Goal: Information Seeking & Learning: Learn about a topic

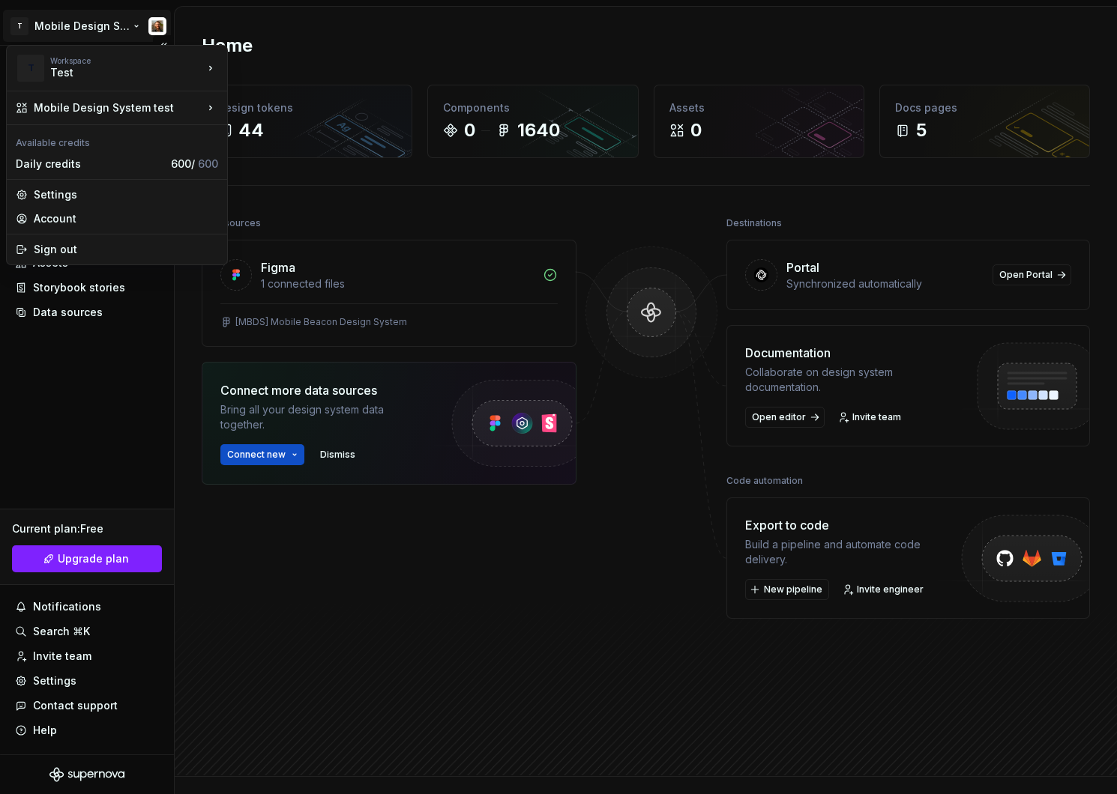
click at [81, 30] on html "T Mobile Design System test Home Documentation Analytics Code automation Design…" at bounding box center [558, 397] width 1117 height 794
click at [265, 70] on div "Apptegy" at bounding box center [300, 64] width 97 height 15
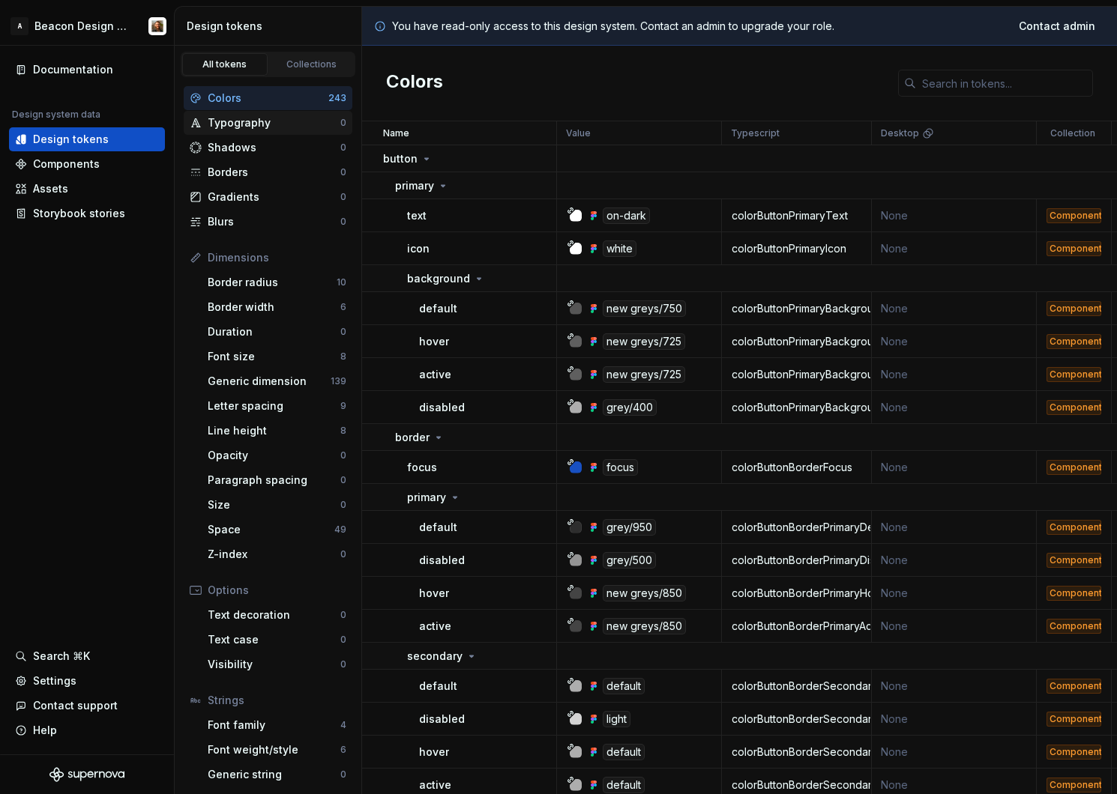
click at [250, 125] on div "Typography" at bounding box center [274, 122] width 133 height 15
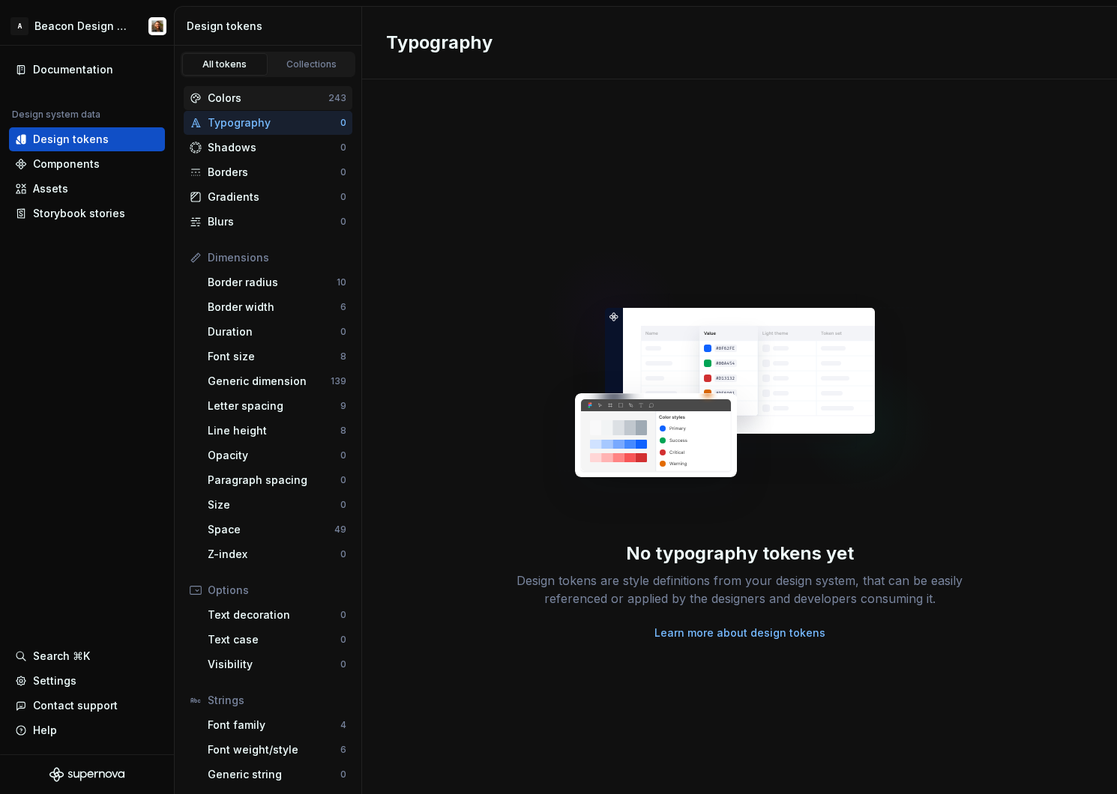
click at [233, 103] on div "Colors" at bounding box center [268, 98] width 121 height 15
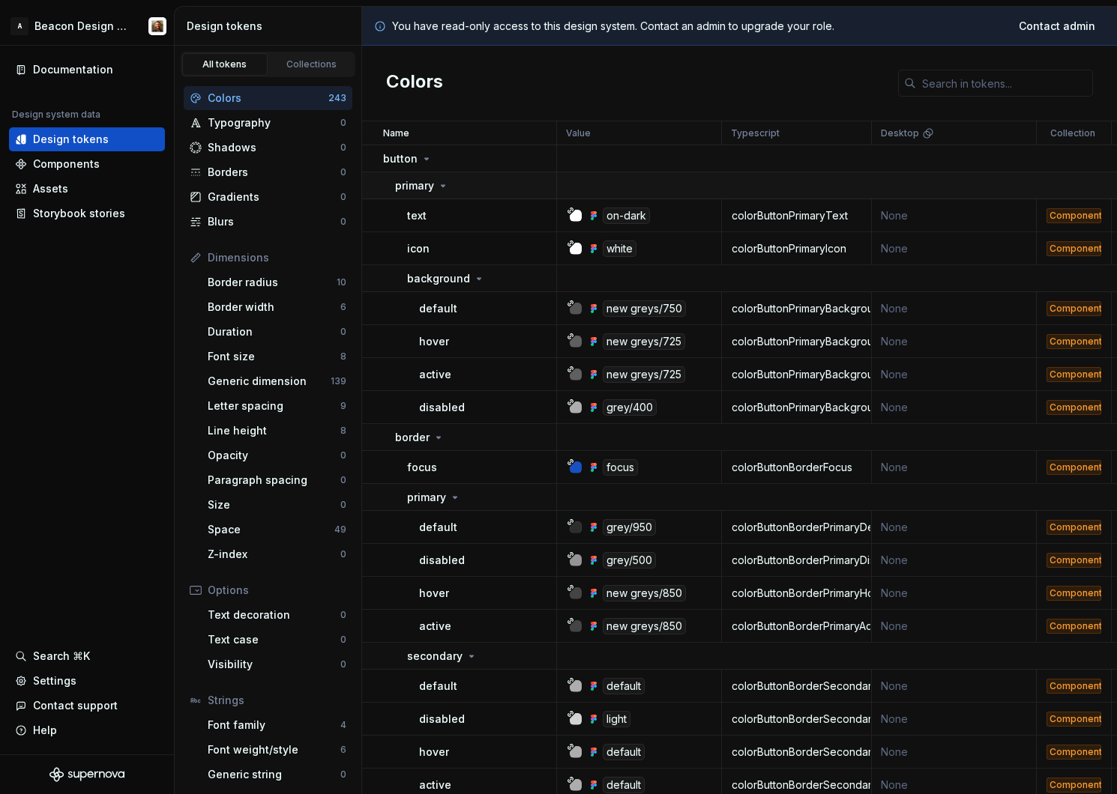
click at [444, 184] on icon at bounding box center [443, 186] width 12 height 12
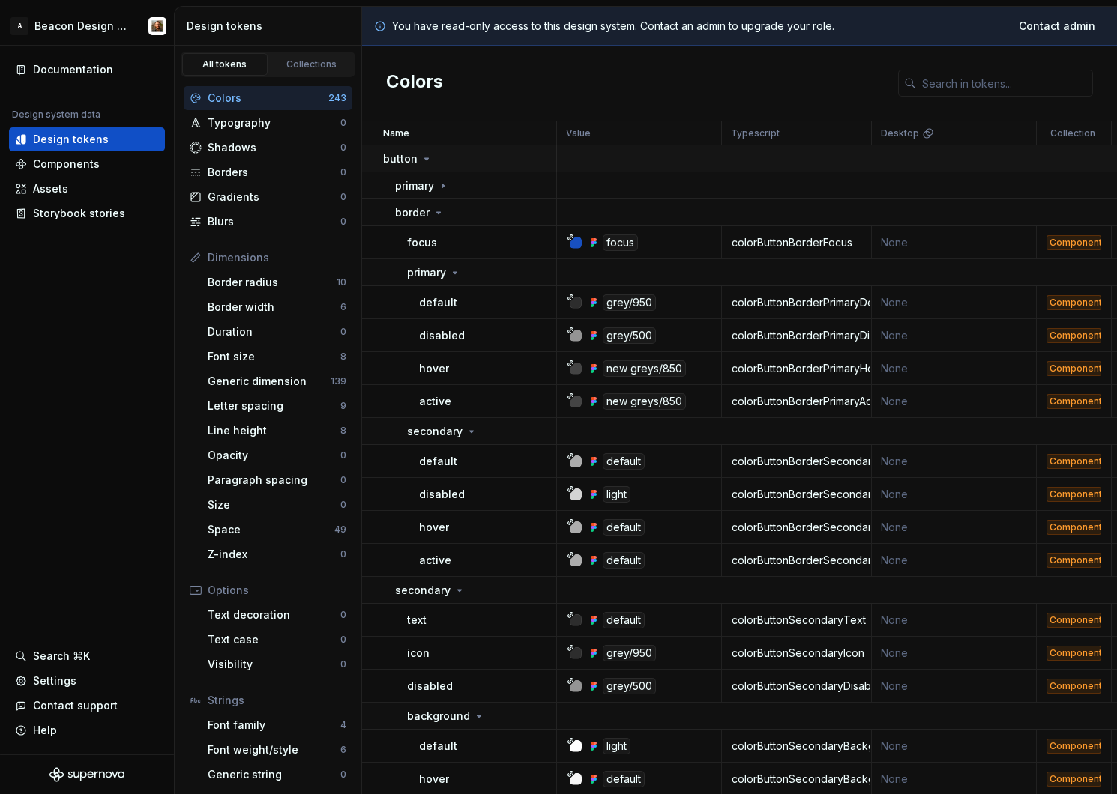
click at [425, 159] on icon at bounding box center [427, 158] width 4 height 1
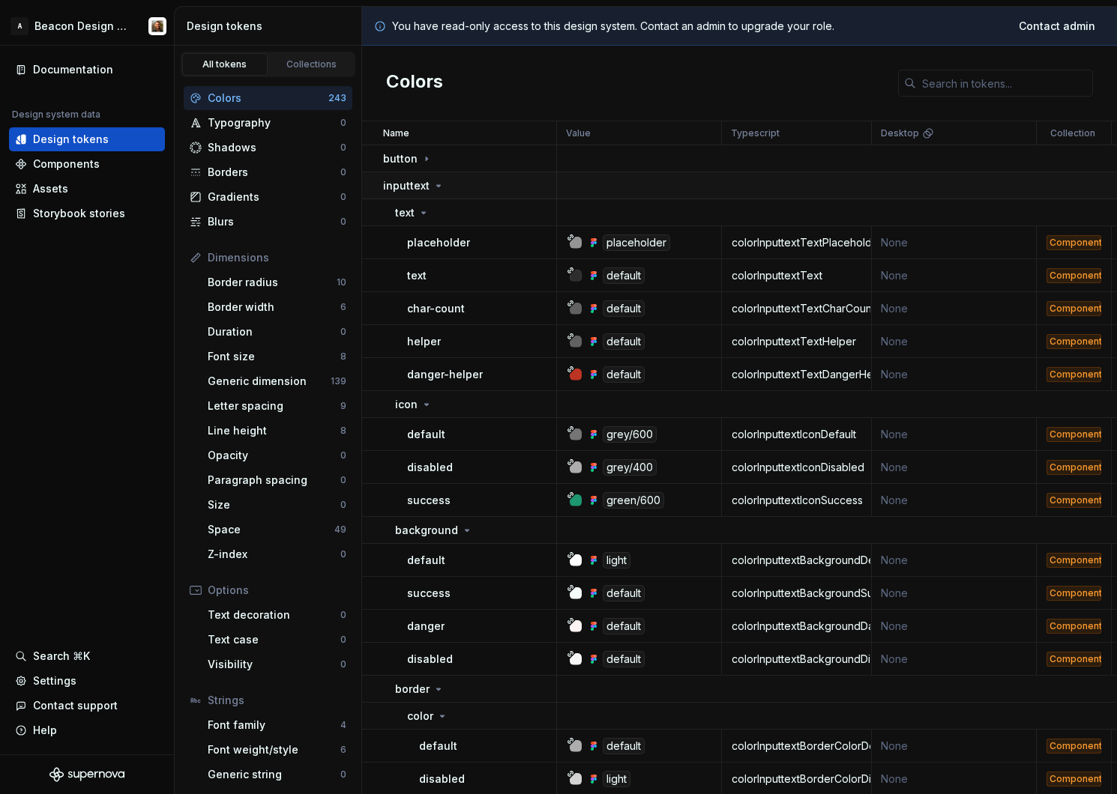
click at [438, 180] on icon at bounding box center [438, 186] width 12 height 12
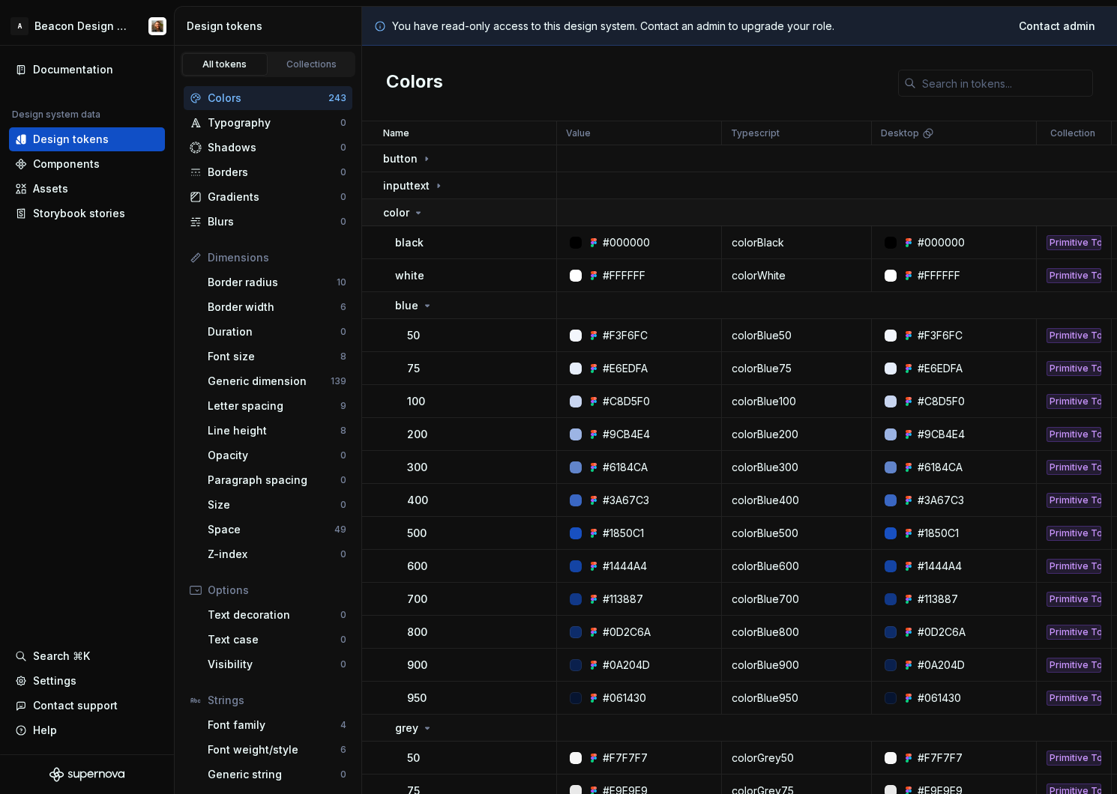
click at [415, 211] on icon at bounding box center [418, 213] width 12 height 12
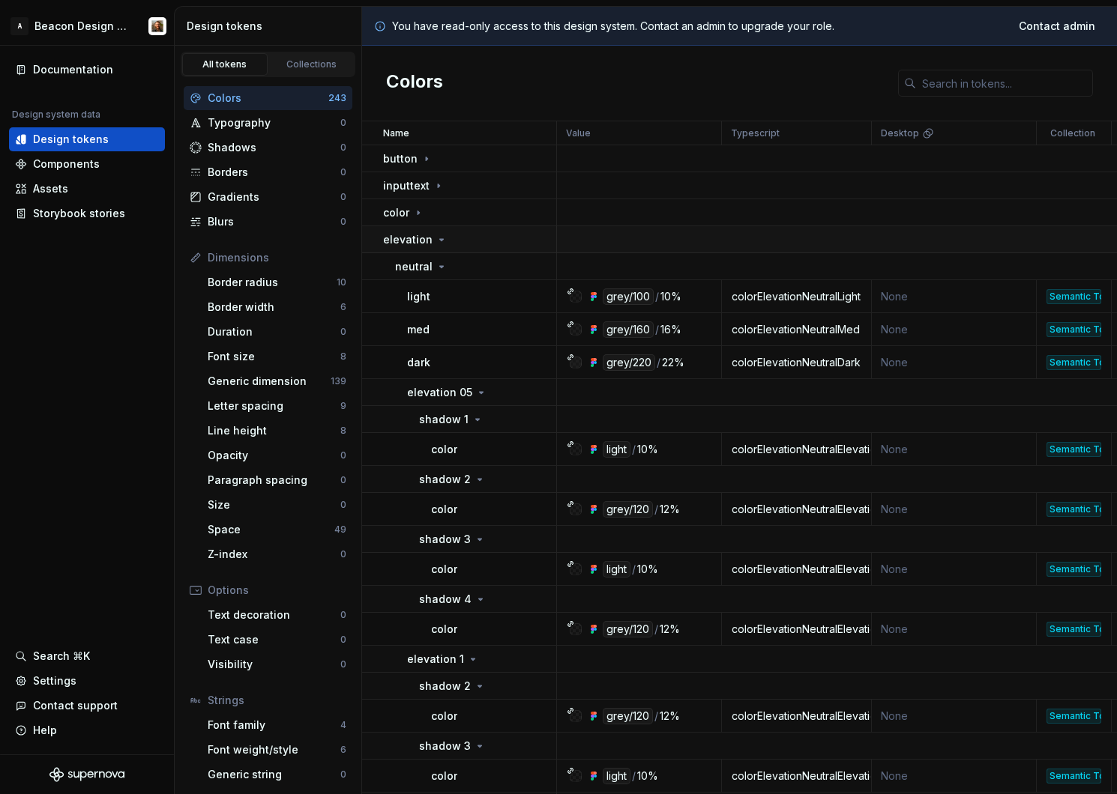
click at [437, 241] on icon at bounding box center [441, 240] width 12 height 12
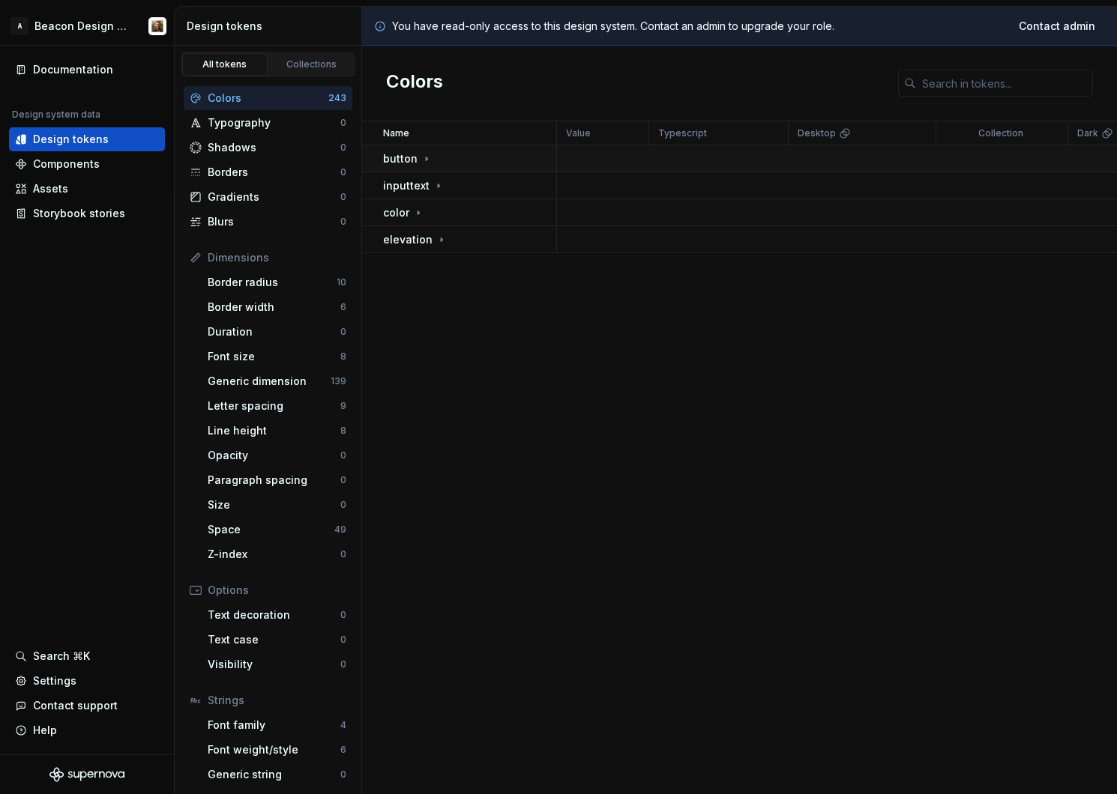
click at [426, 159] on icon at bounding box center [426, 159] width 1 height 4
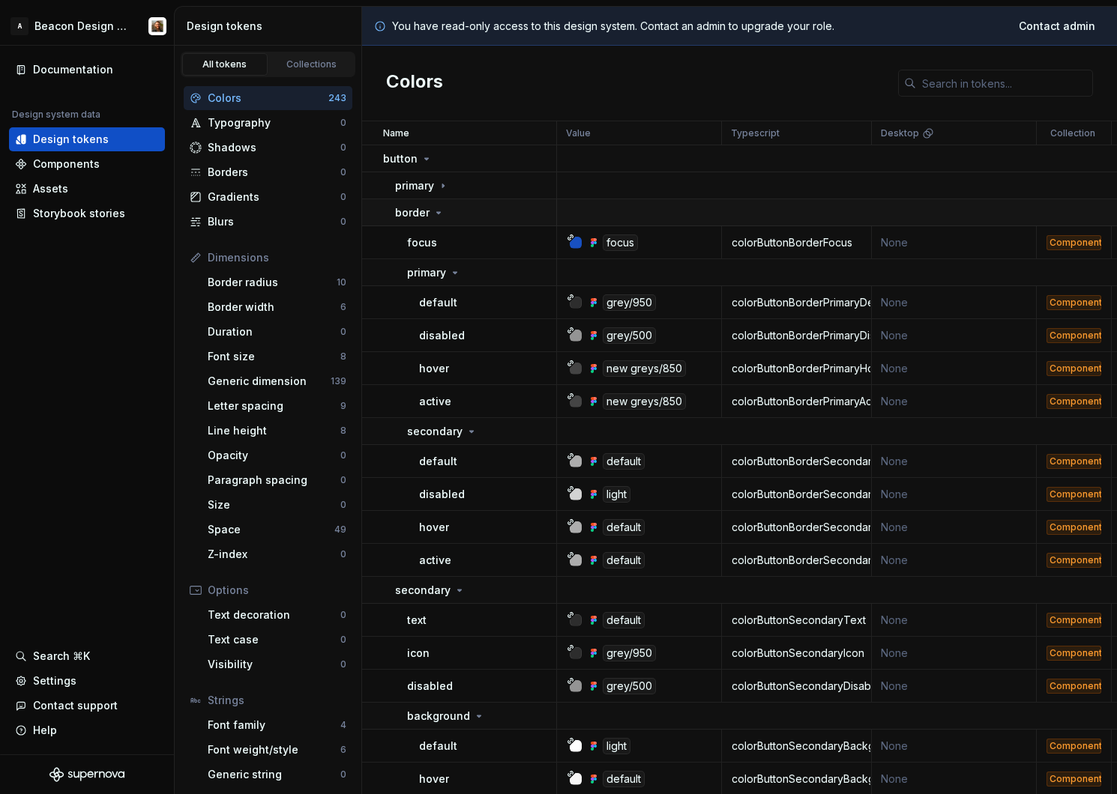
click at [436, 214] on icon at bounding box center [438, 213] width 12 height 12
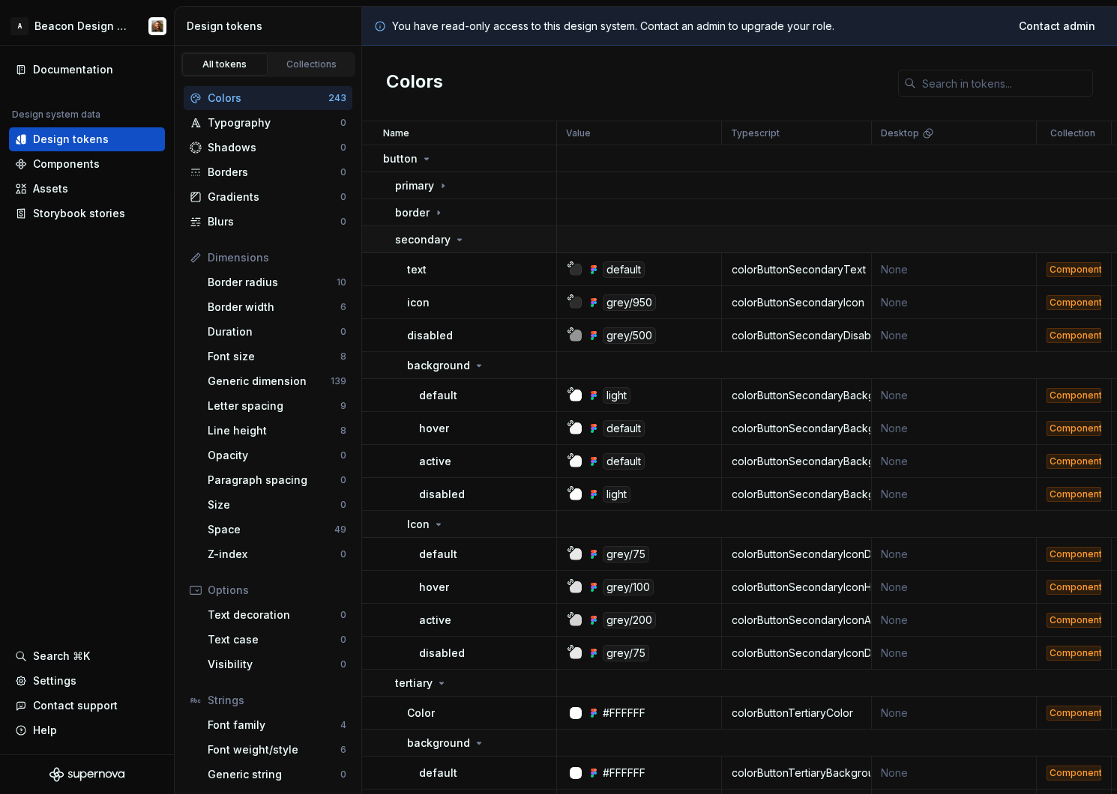
click at [458, 240] on icon at bounding box center [460, 239] width 4 height 1
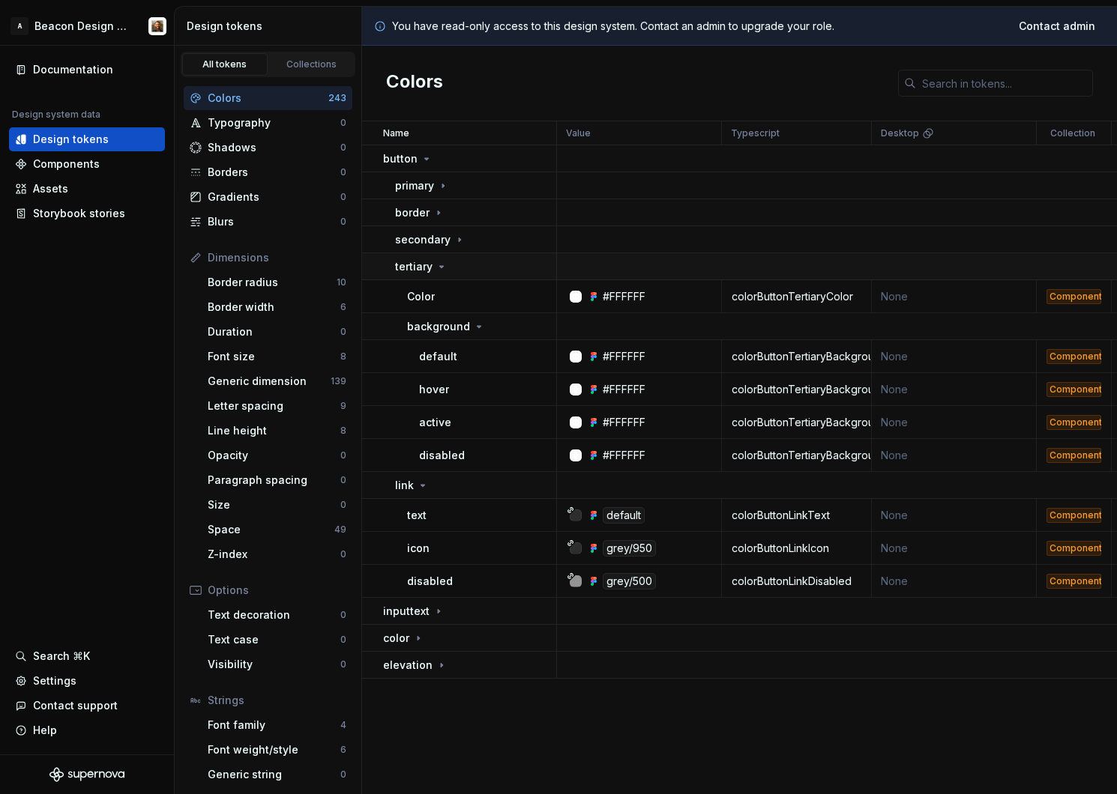
click at [440, 266] on icon at bounding box center [442, 266] width 4 height 1
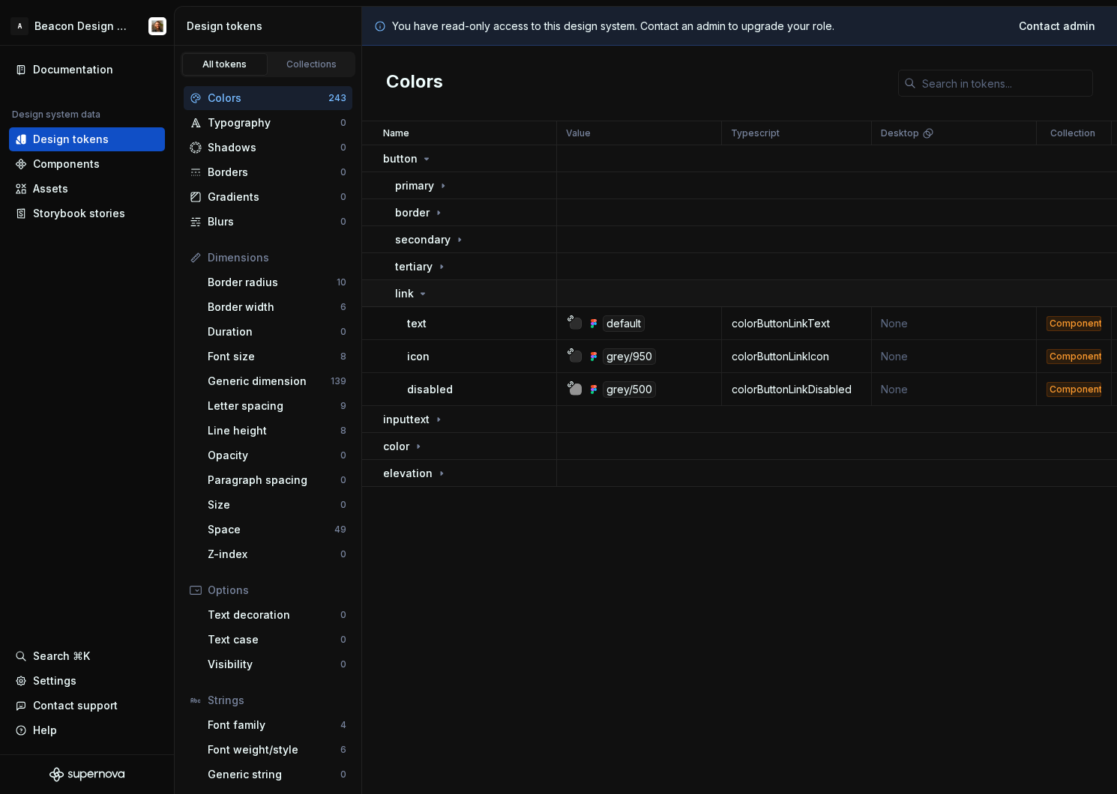
click at [422, 293] on icon at bounding box center [423, 293] width 4 height 1
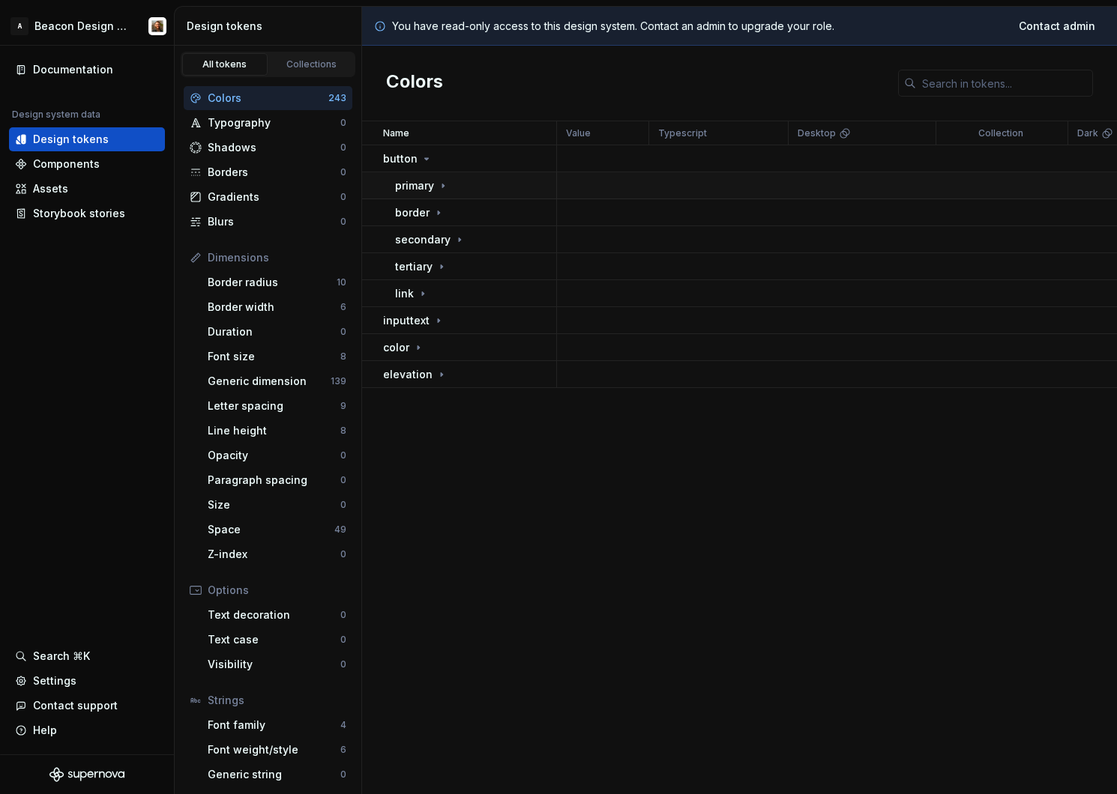
click at [445, 187] on icon at bounding box center [443, 186] width 12 height 12
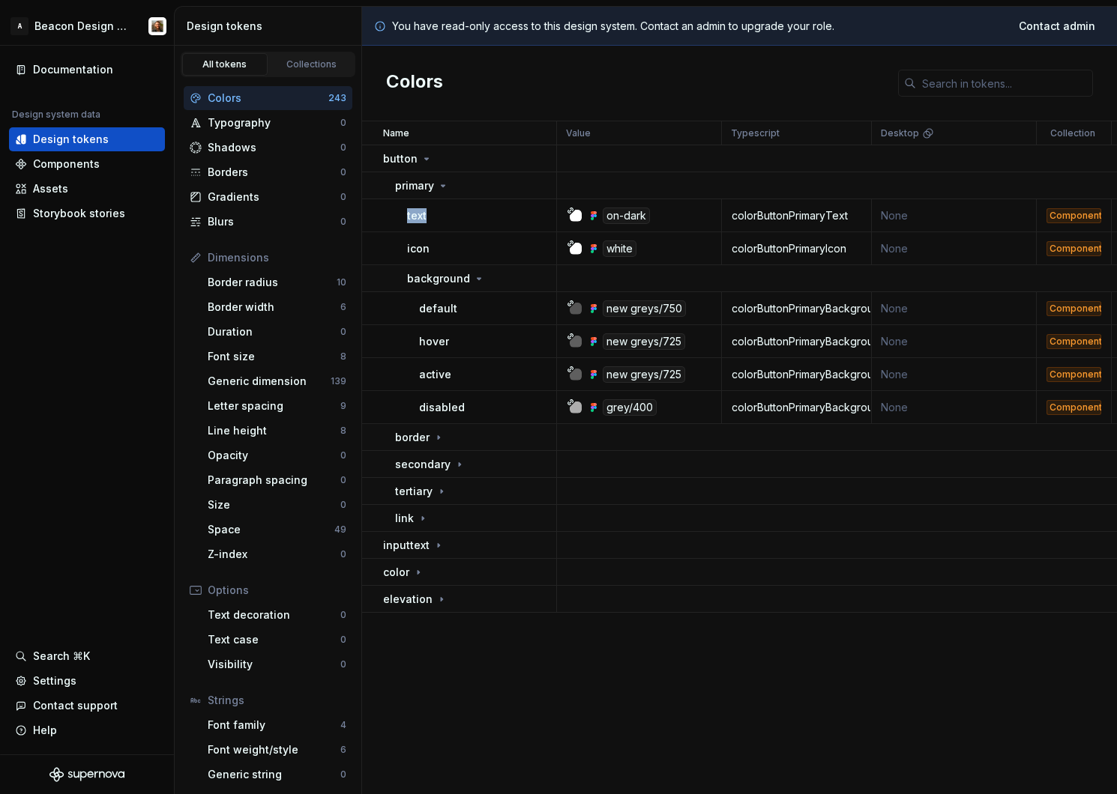
drag, startPoint x: 405, startPoint y: 214, endPoint x: 432, endPoint y: 214, distance: 27.0
click at [432, 214] on td "text" at bounding box center [459, 215] width 195 height 33
drag, startPoint x: 404, startPoint y: 247, endPoint x: 468, endPoint y: 247, distance: 63.7
click at [468, 247] on td "icon" at bounding box center [459, 248] width 195 height 33
click at [576, 246] on div at bounding box center [576, 249] width 12 height 12
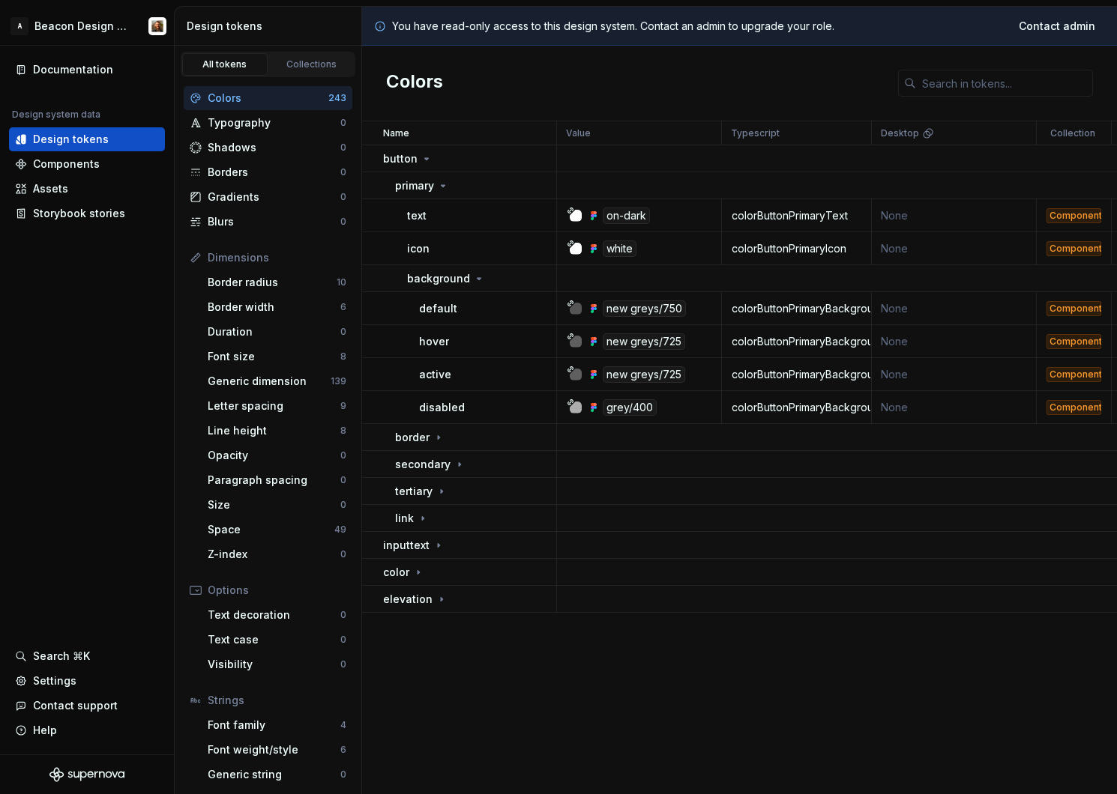
click at [608, 252] on div "white" at bounding box center [619, 249] width 34 height 16
click at [620, 250] on div "white" at bounding box center [619, 249] width 34 height 16
click at [250, 124] on div "Typography" at bounding box center [274, 122] width 133 height 15
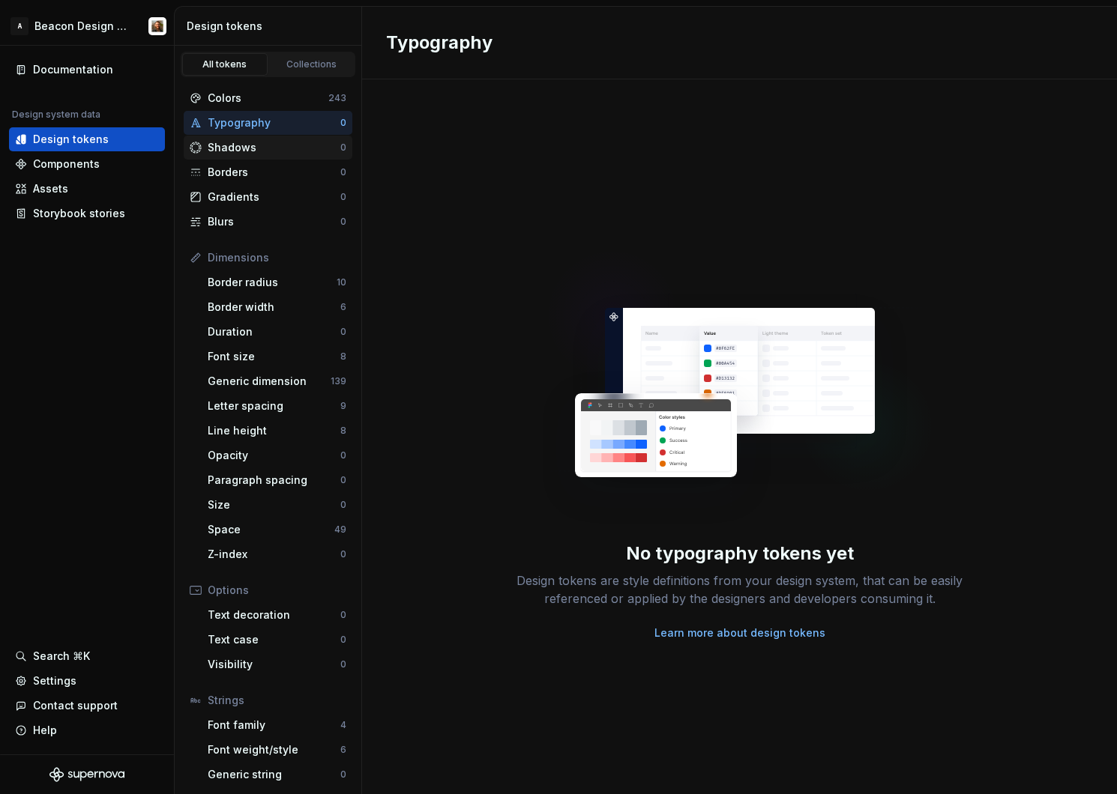
click at [238, 145] on div "Shadows" at bounding box center [274, 147] width 133 height 15
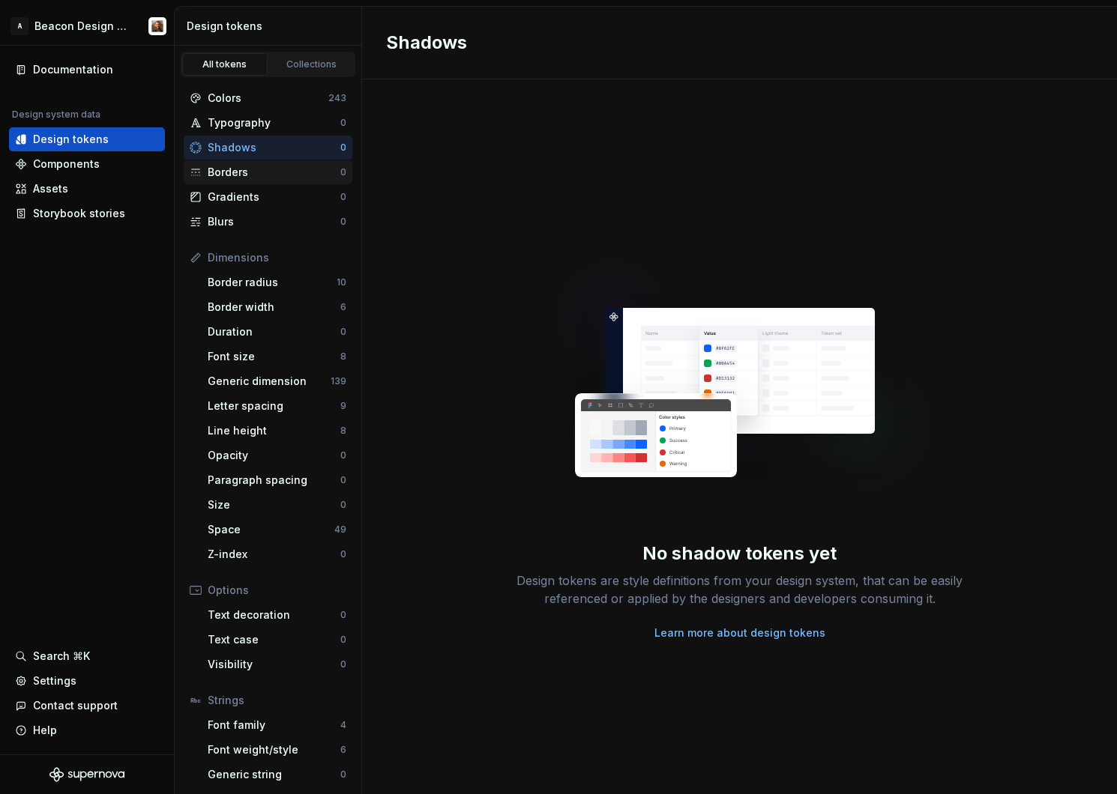
click at [243, 175] on div "Borders" at bounding box center [274, 172] width 133 height 15
click at [93, 166] on div "Components" at bounding box center [66, 164] width 67 height 15
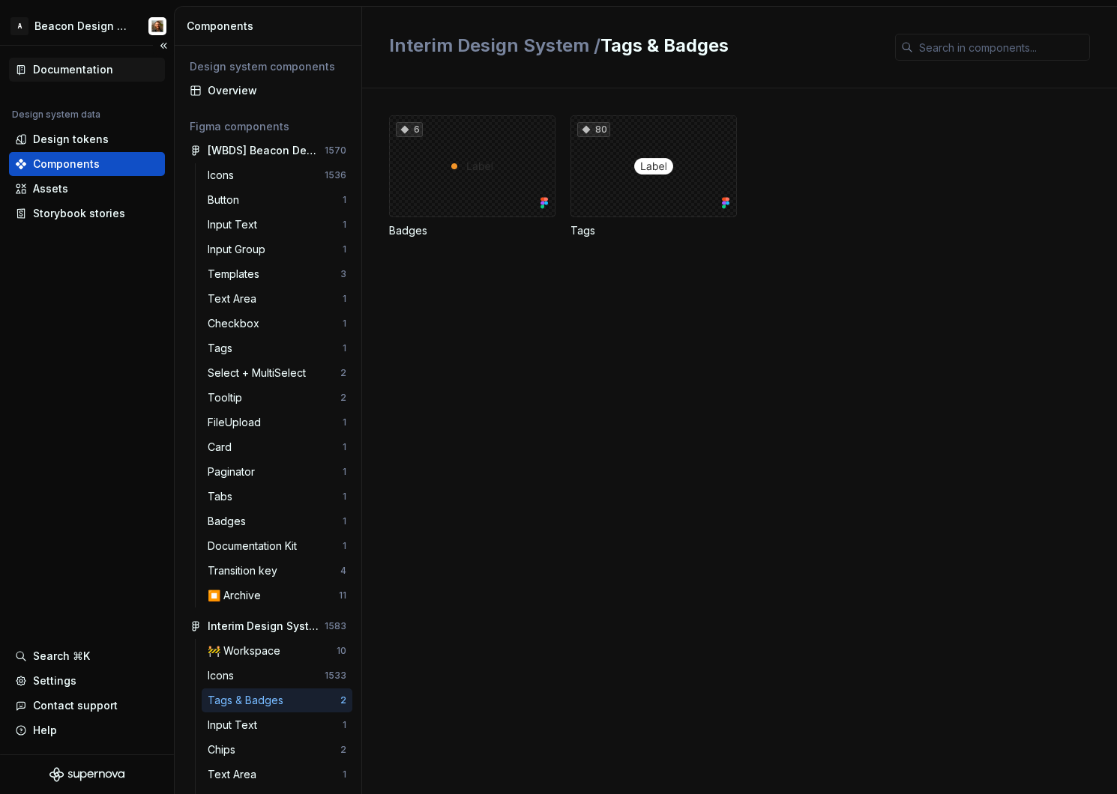
click at [74, 67] on div "Documentation" at bounding box center [73, 69] width 80 height 15
click at [231, 208] on div "Button 1" at bounding box center [277, 200] width 151 height 24
